Goal: Navigation & Orientation: Find specific page/section

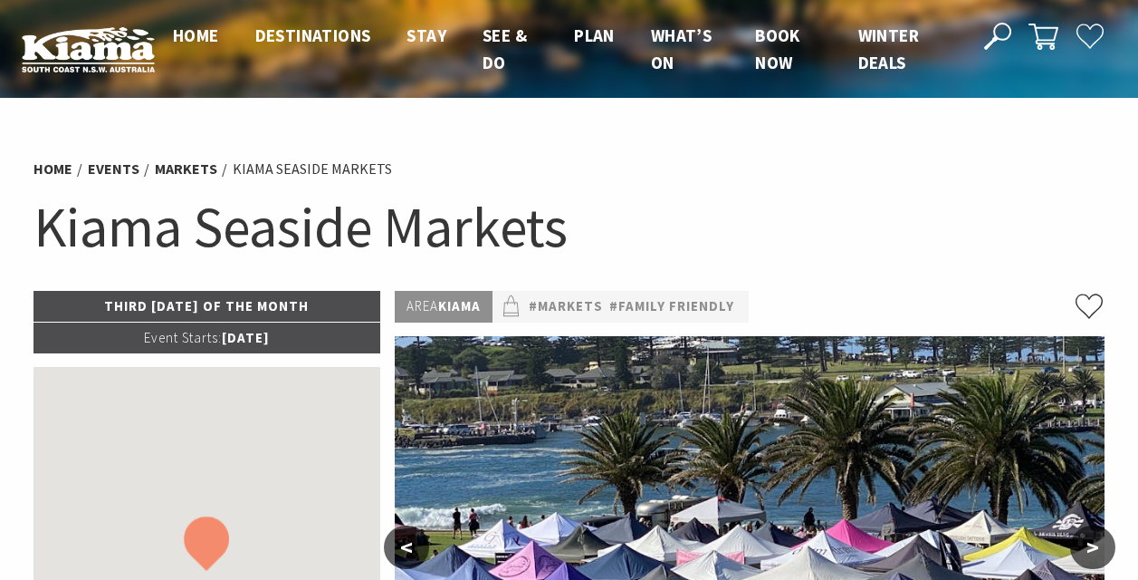
scroll to position [743, 0]
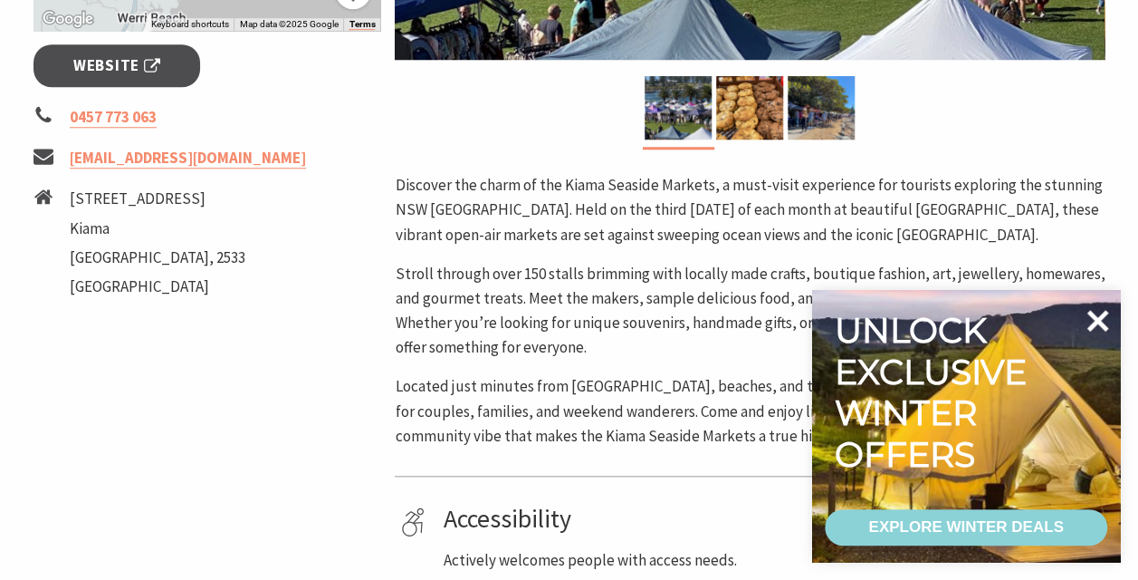
click at [1101, 315] on icon at bounding box center [1099, 321] width 22 height 22
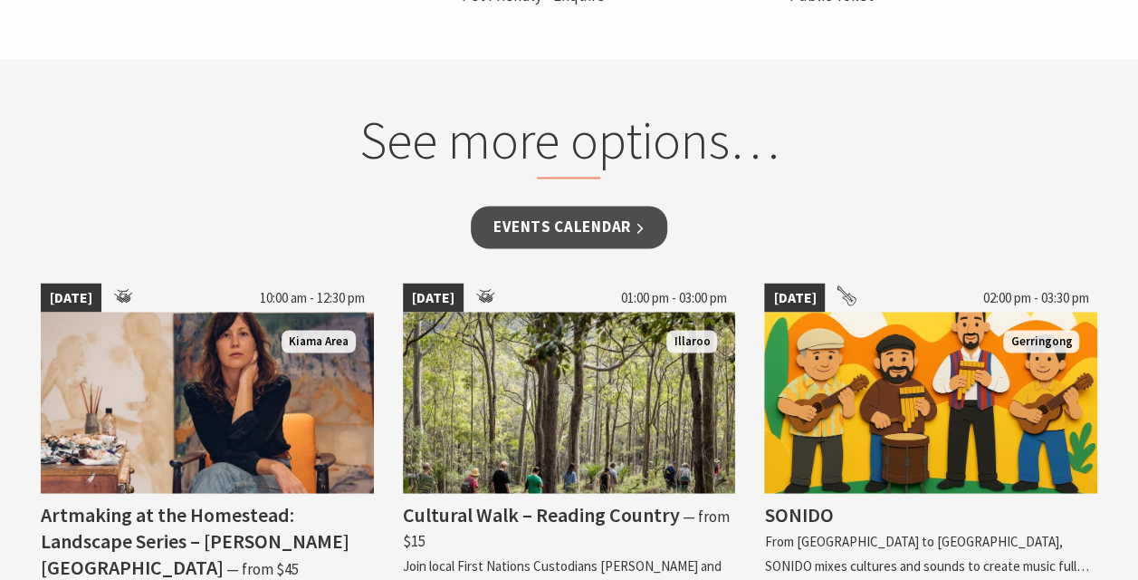
scroll to position [1468, 0]
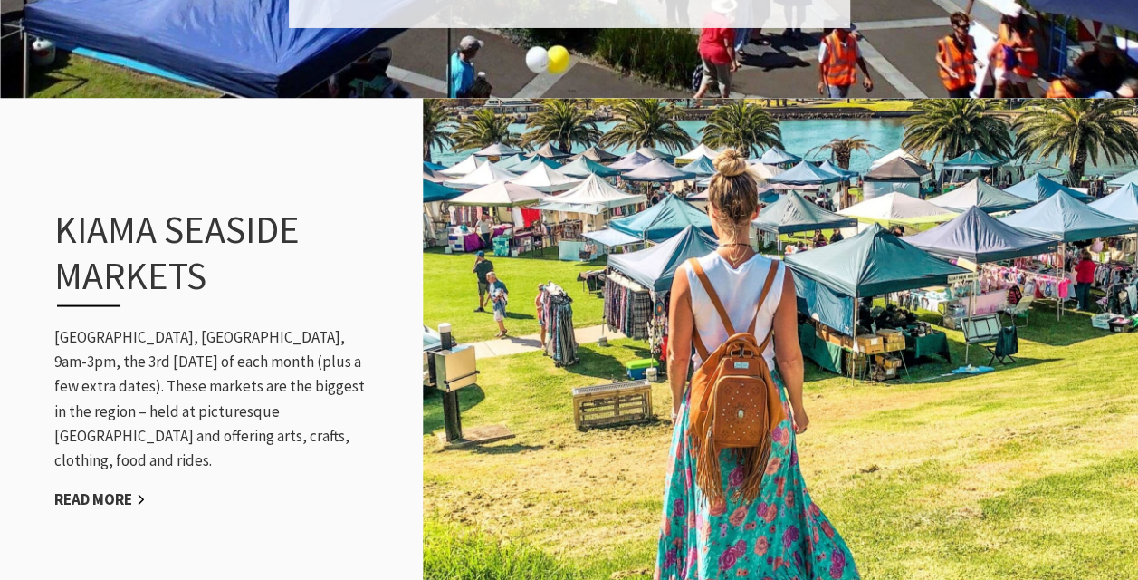
scroll to position [1721, 0]
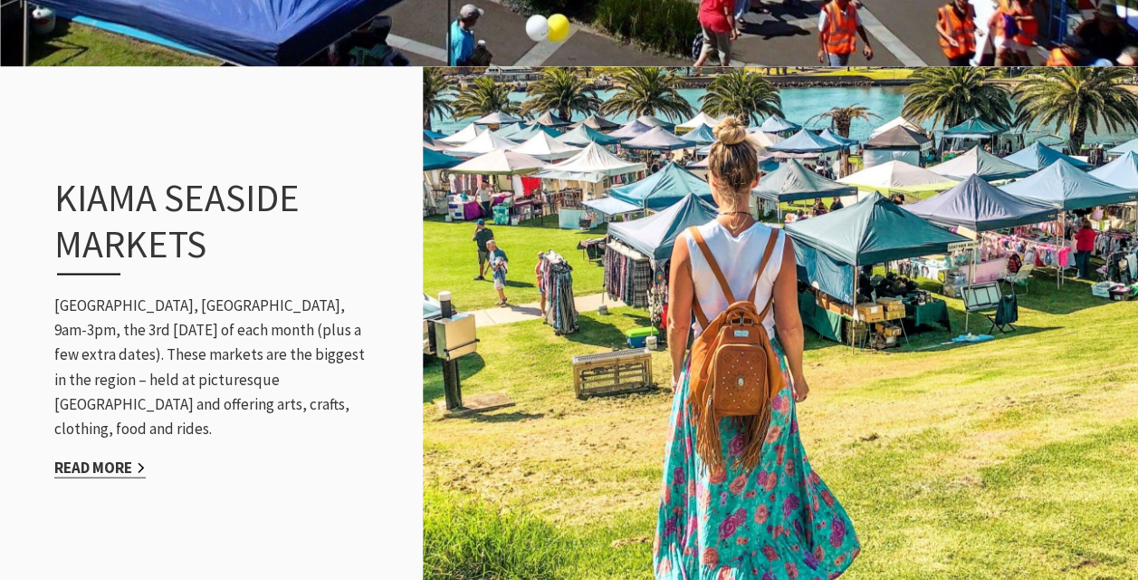
click at [107, 457] on link "Read More" at bounding box center [99, 467] width 91 height 21
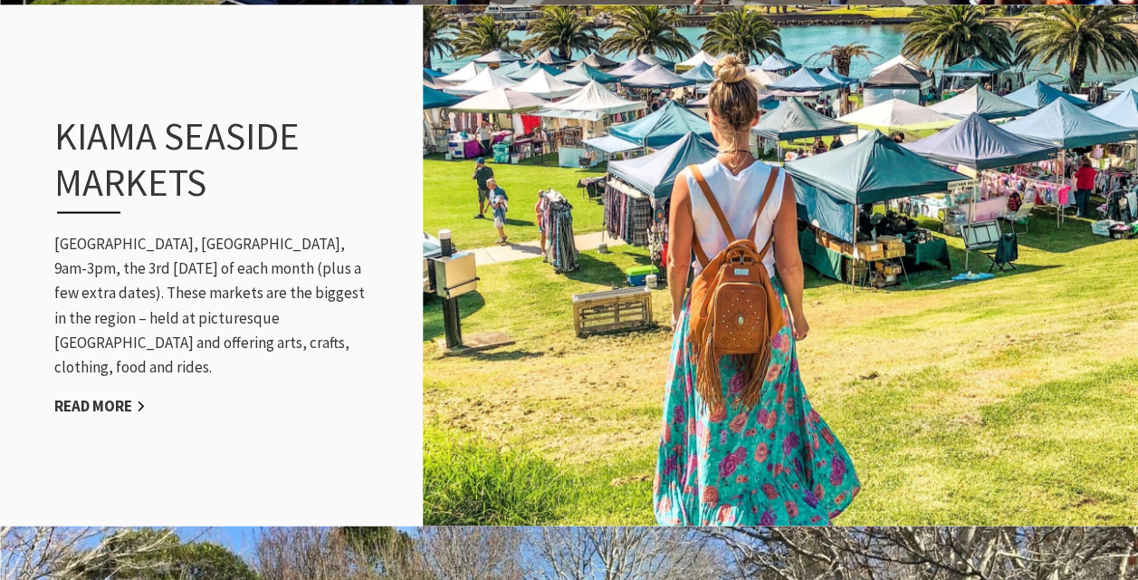
scroll to position [1811, 0]
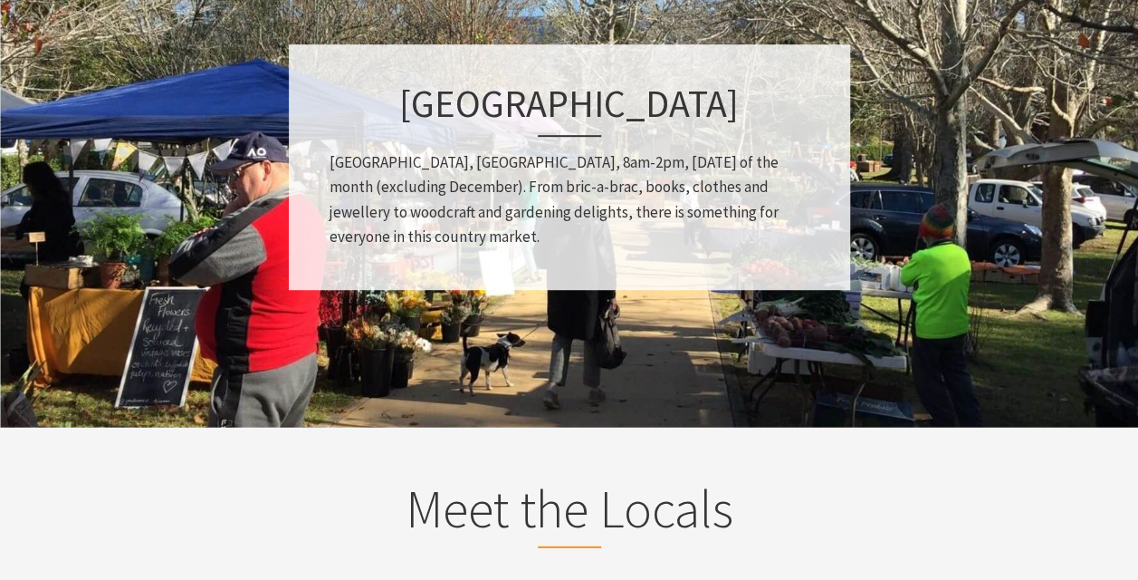
scroll to position [2632, 0]
